Goal: Check status

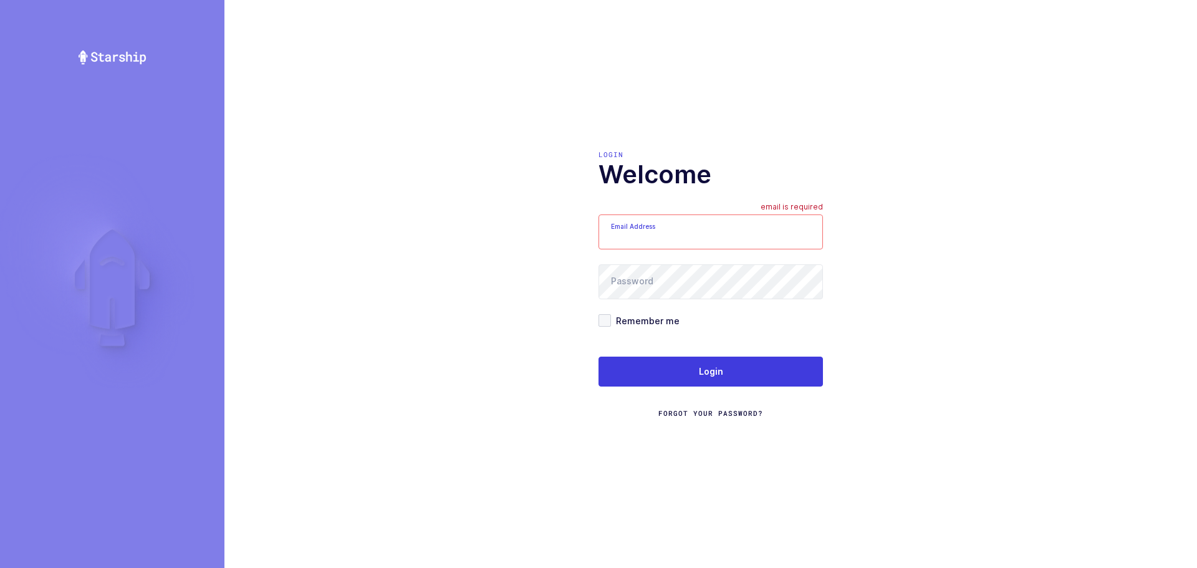
type input "[EMAIL_ADDRESS][DOMAIN_NAME]"
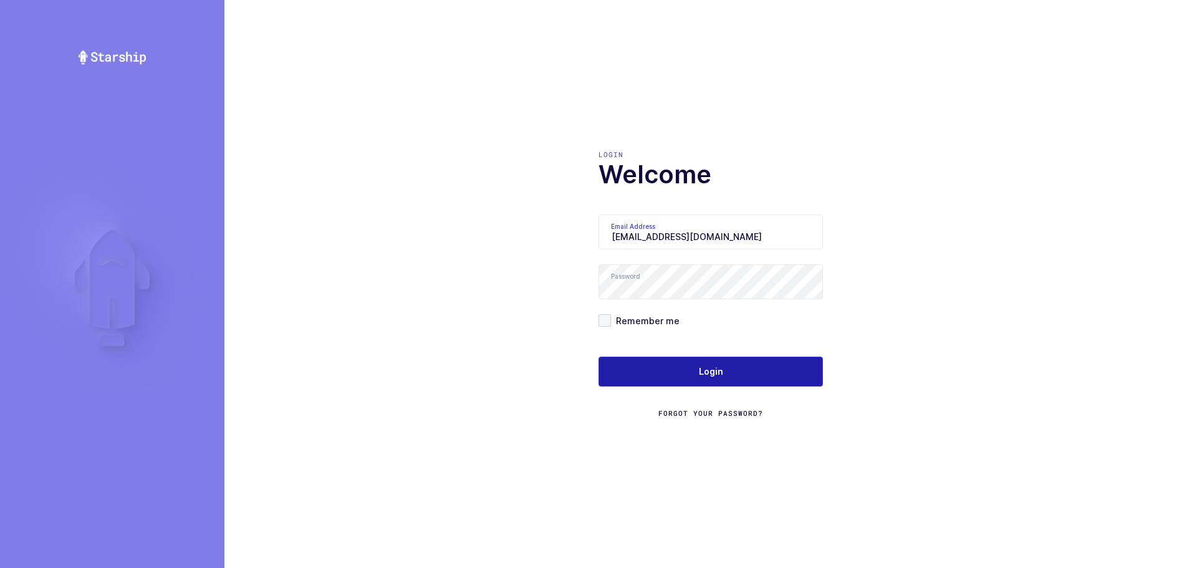
click at [735, 373] on button "Login" at bounding box center [710, 372] width 224 height 30
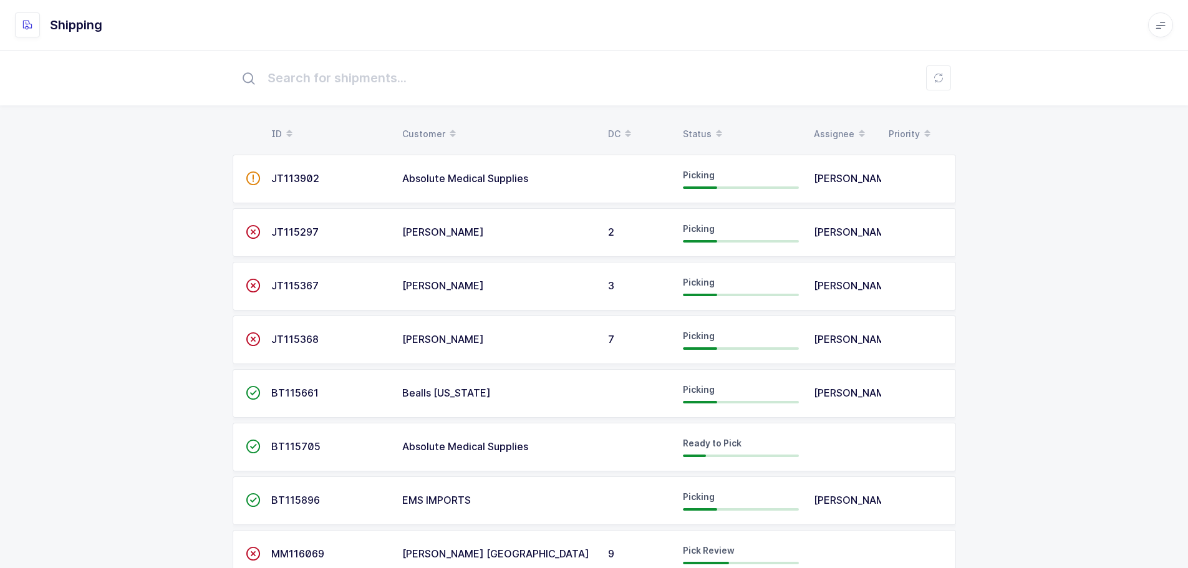
click at [681, 127] on th "Status" at bounding box center [740, 133] width 131 height 21
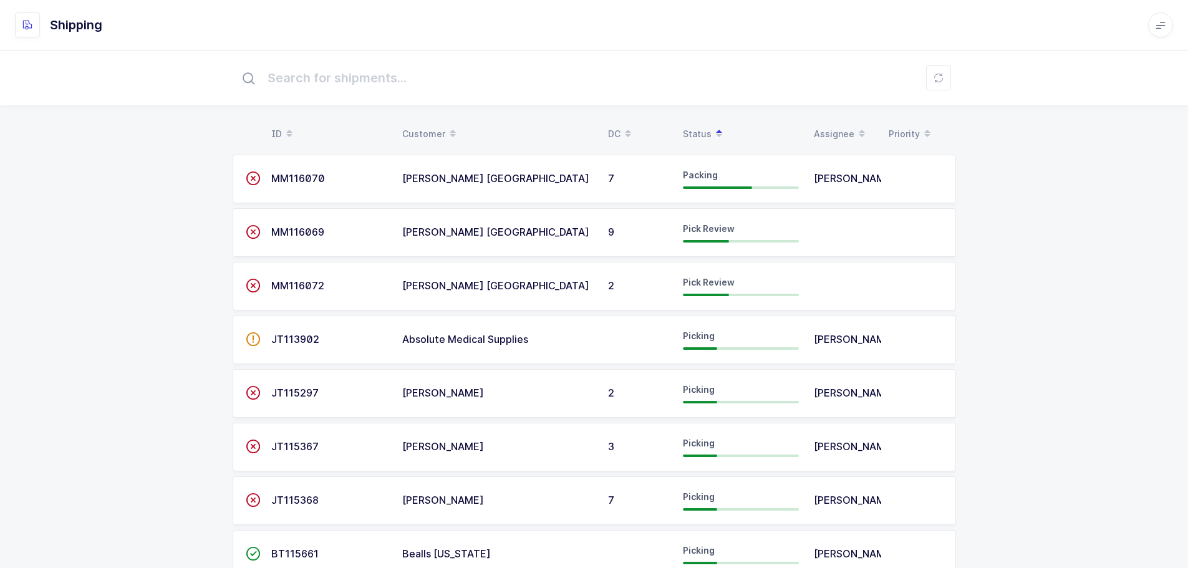
click at [306, 231] on span "MM116069" at bounding box center [297, 232] width 53 height 12
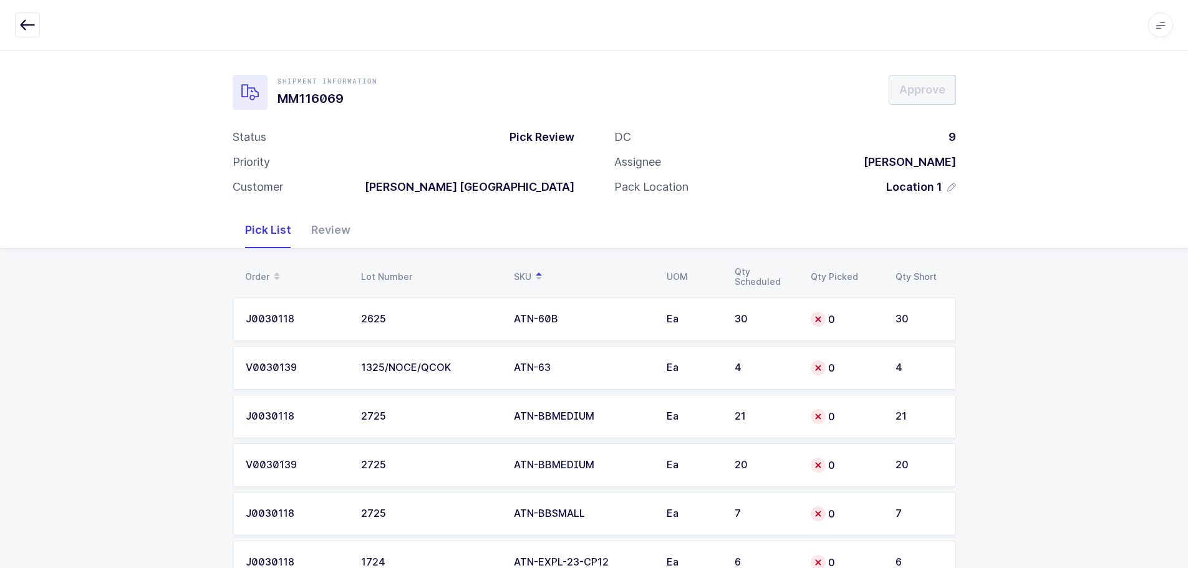
click at [29, 27] on icon "button" at bounding box center [27, 24] width 15 height 15
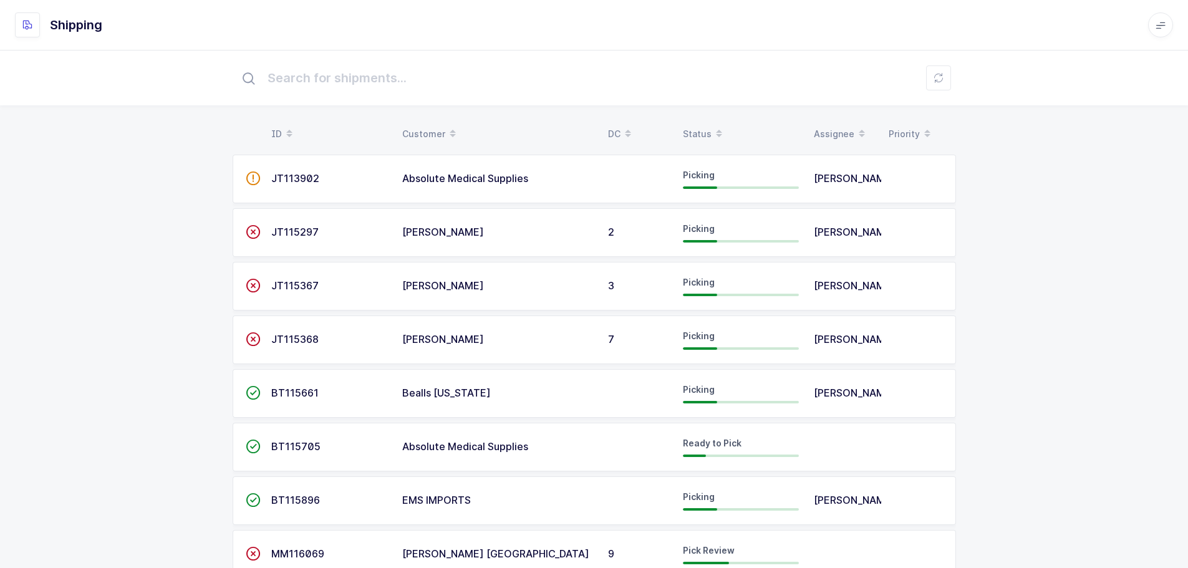
click at [686, 125] on div "Status" at bounding box center [741, 133] width 116 height 21
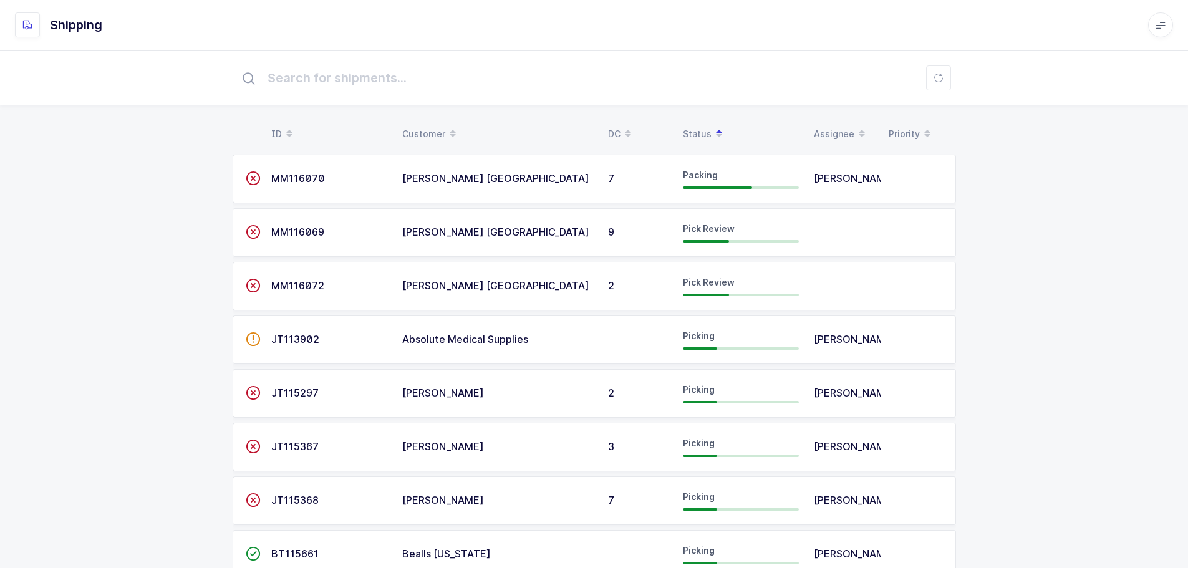
click at [695, 281] on span "Pick Review" at bounding box center [709, 282] width 52 height 11
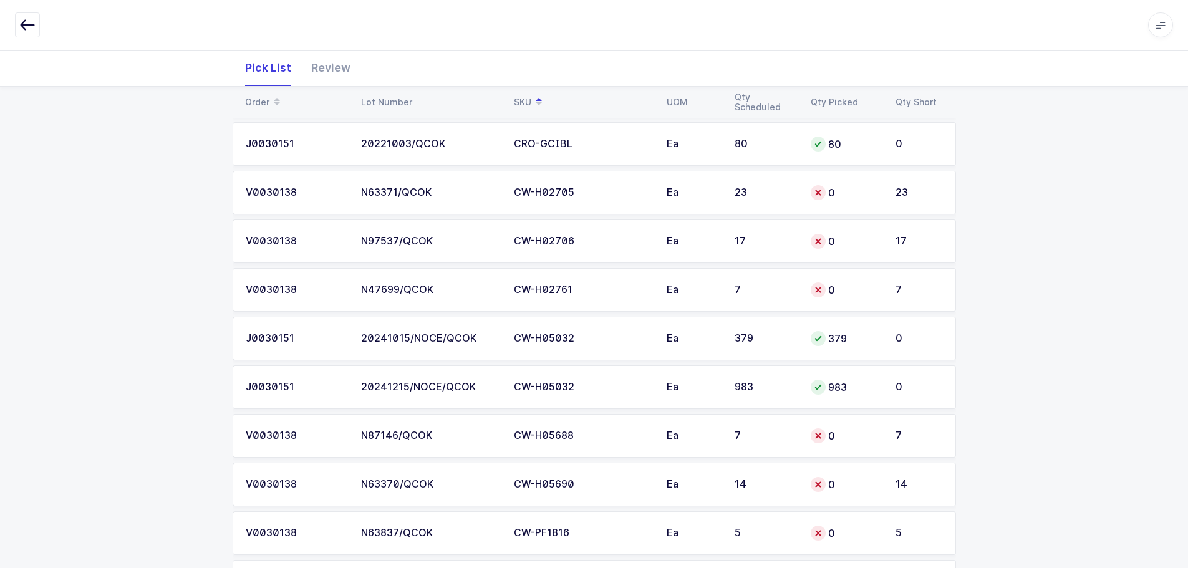
scroll to position [1683, 0]
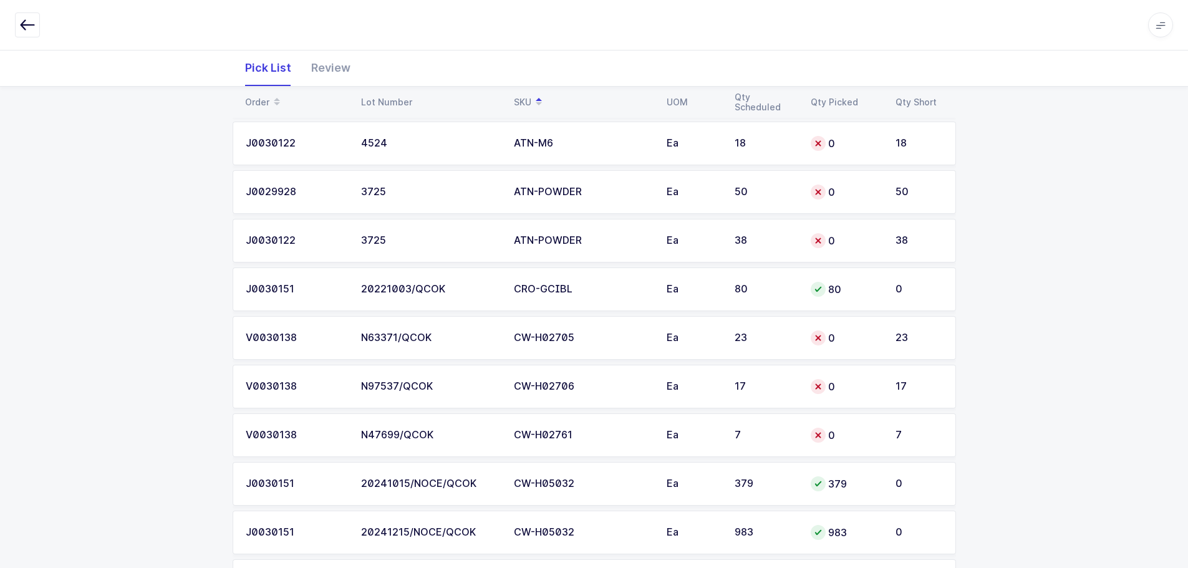
click at [11, 12] on div "Apps Core [GEOGRAPHIC_DATA] Admin Mission Control Purchasing [PERSON_NAME] Logo…" at bounding box center [594, 25] width 1188 height 50
click at [33, 20] on icon "button" at bounding box center [27, 24] width 15 height 15
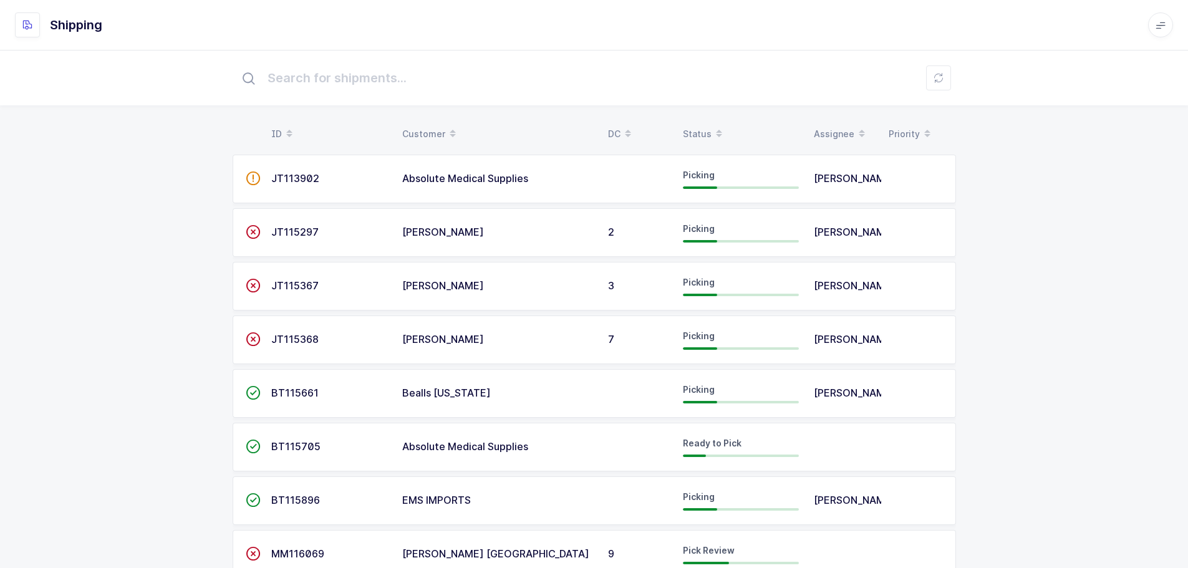
click at [696, 132] on div "Status" at bounding box center [741, 133] width 116 height 21
click at [701, 129] on div "Status" at bounding box center [741, 133] width 116 height 21
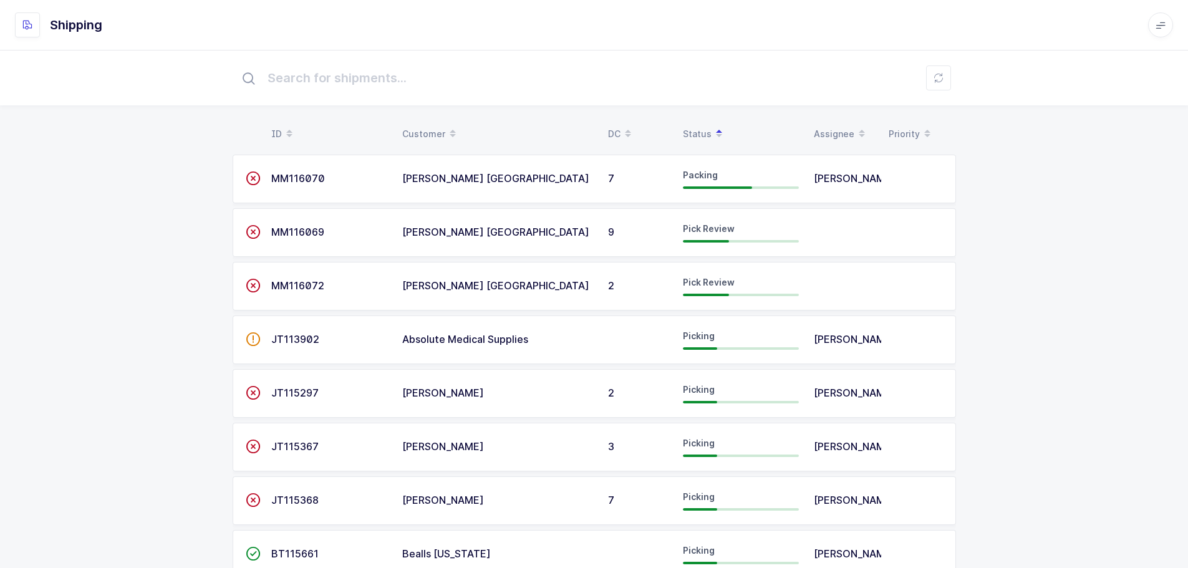
drag, startPoint x: 983, startPoint y: 226, endPoint x: 548, endPoint y: 273, distance: 437.7
click at [980, 228] on div "ID Customer DC Status Assignee Priority  MM116070 Henry Schein USA 7 Packing J…" at bounding box center [594, 463] width 1188 height 827
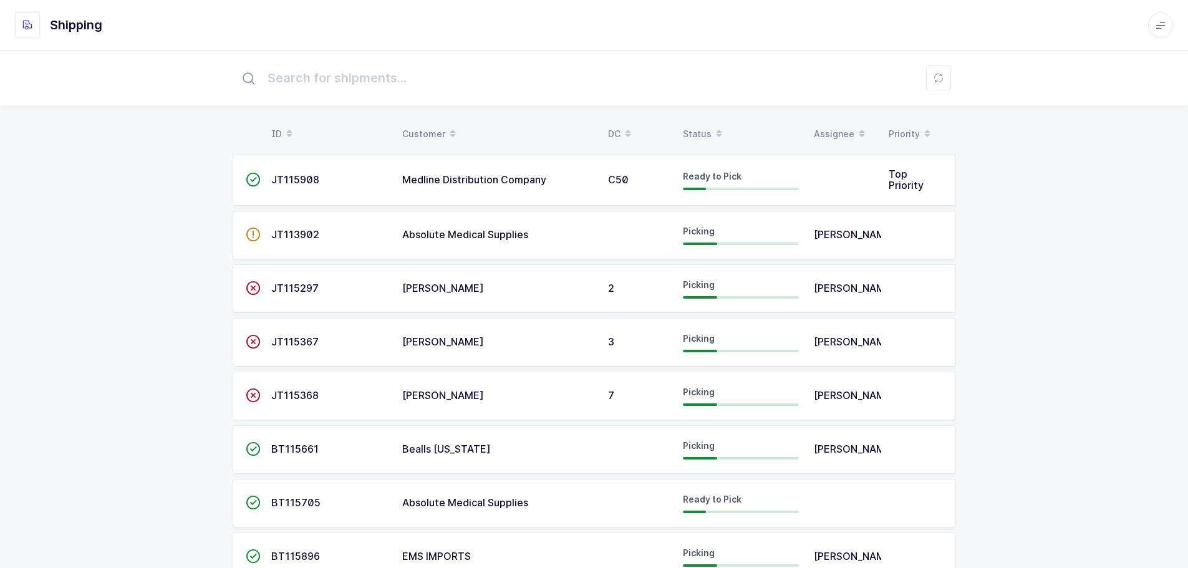
click at [694, 131] on div "Status" at bounding box center [741, 133] width 116 height 21
